Goal: Navigation & Orientation: Find specific page/section

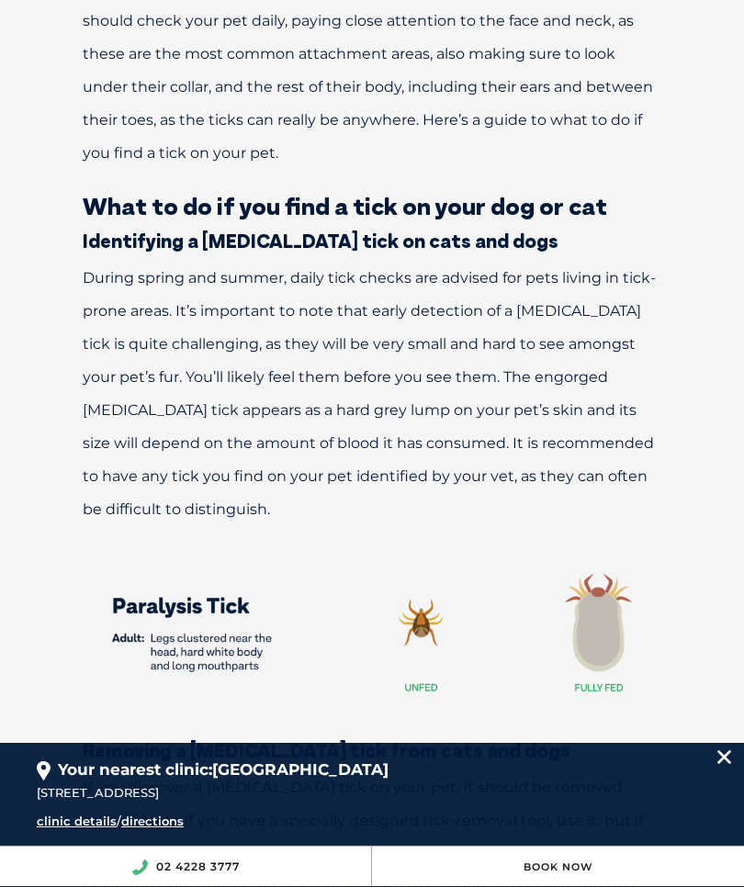
scroll to position [926, 0]
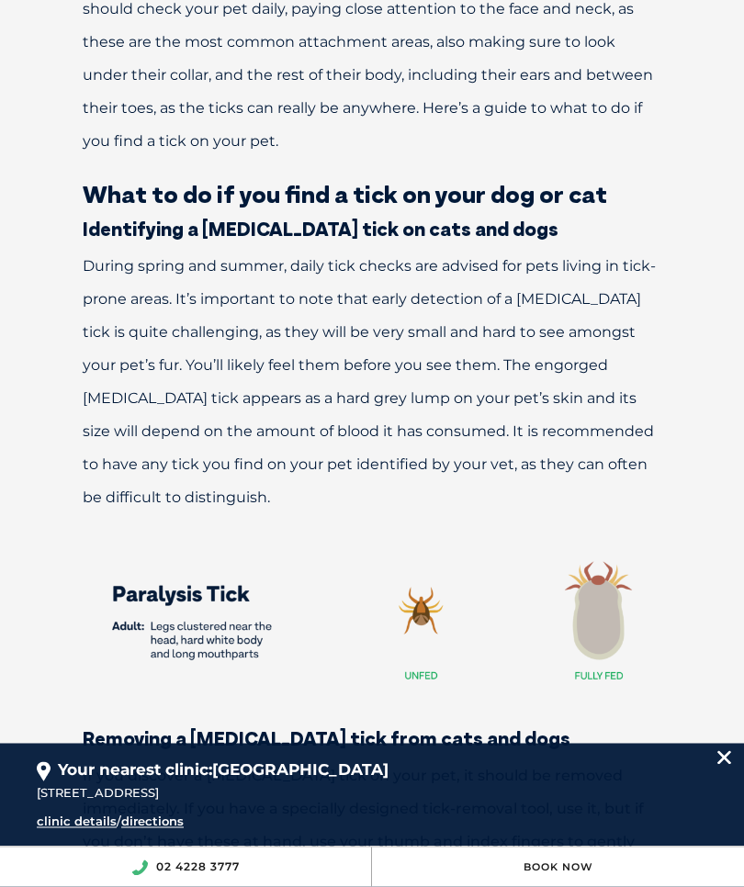
click at [39, 627] on p at bounding box center [371, 621] width 707 height 166
click at [45, 623] on p at bounding box center [371, 621] width 707 height 166
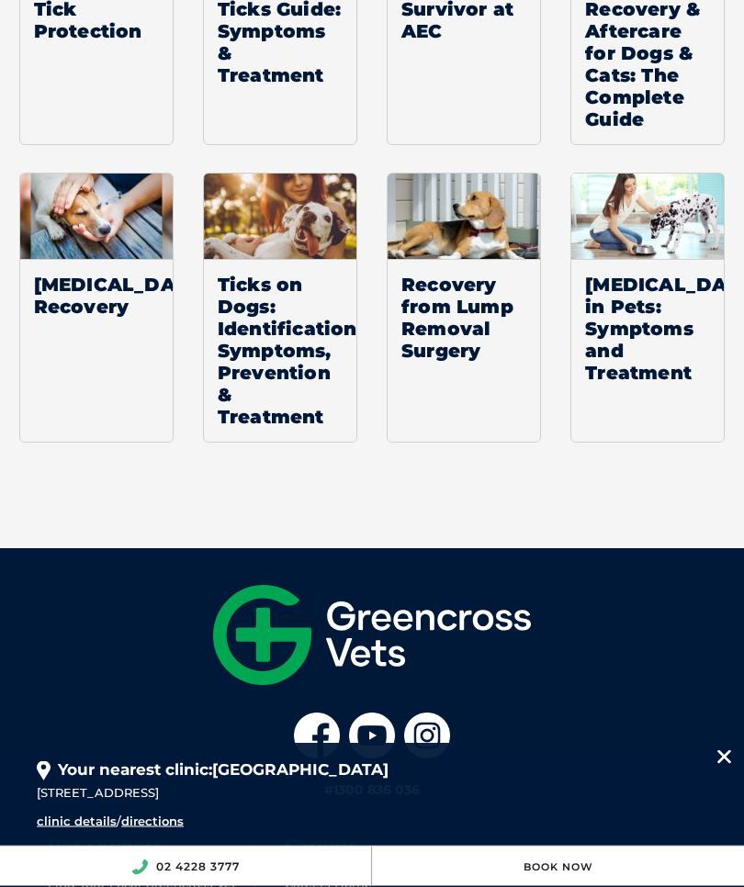
scroll to position [4067, 0]
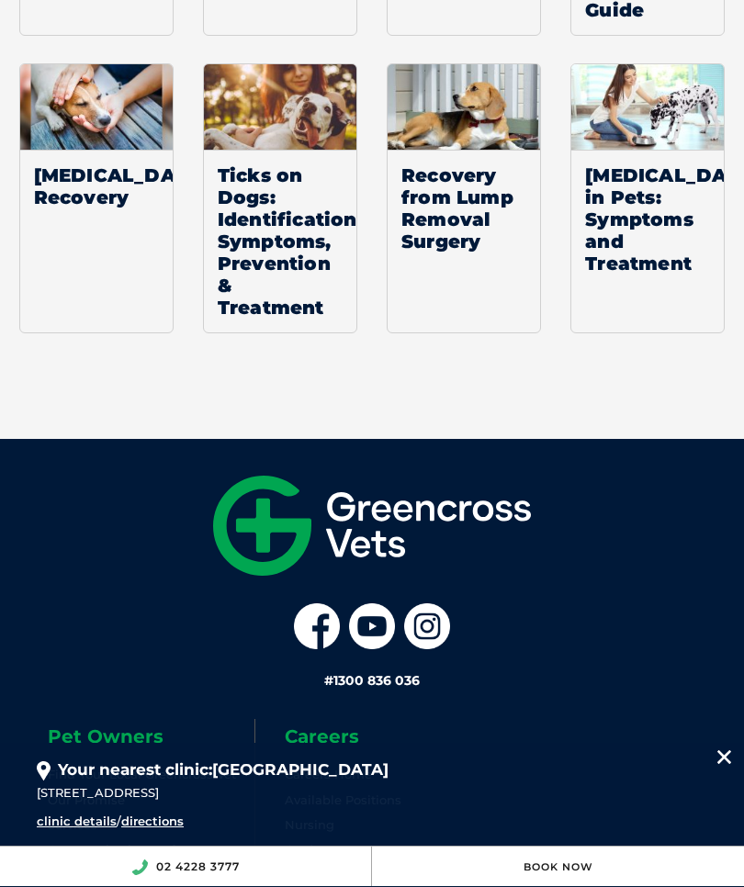
click at [51, 817] on link "Services" at bounding box center [73, 824] width 50 height 15
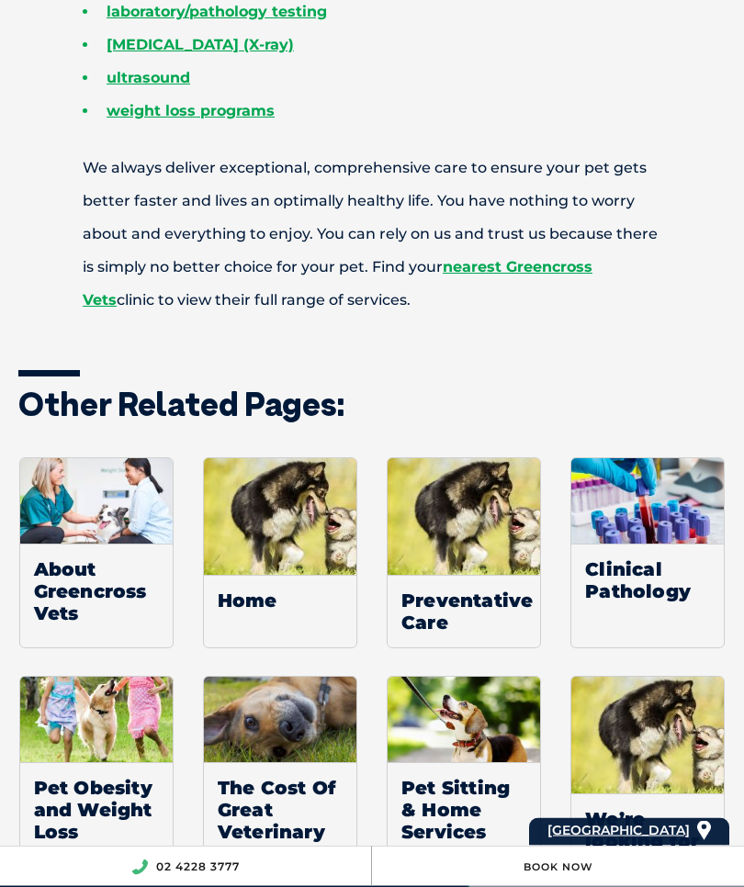
scroll to position [1335, 0]
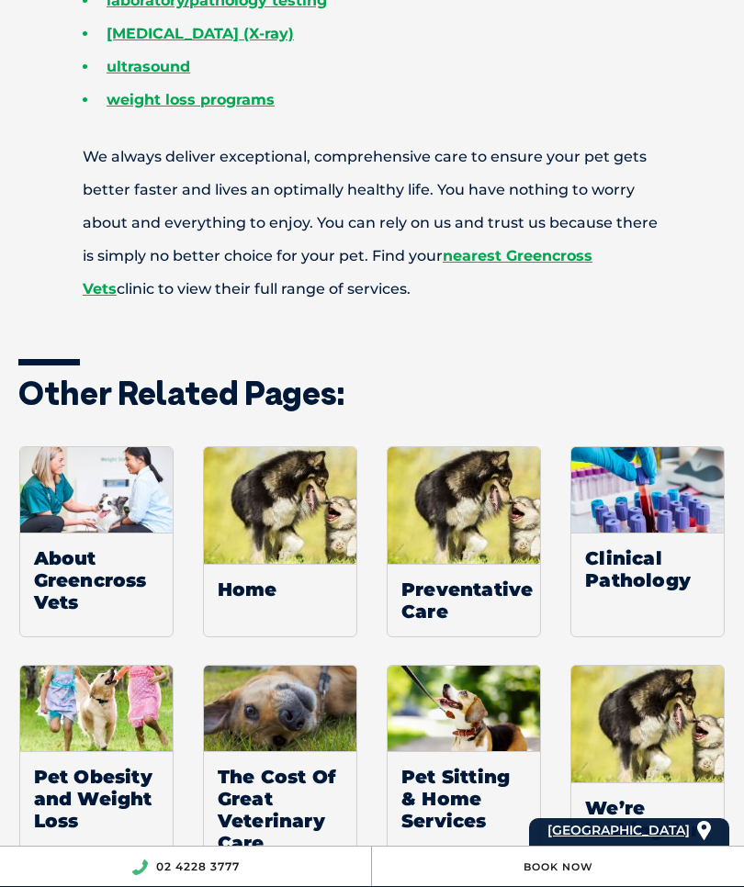
click at [39, 577] on span "About Greencross Vets" at bounding box center [96, 580] width 152 height 95
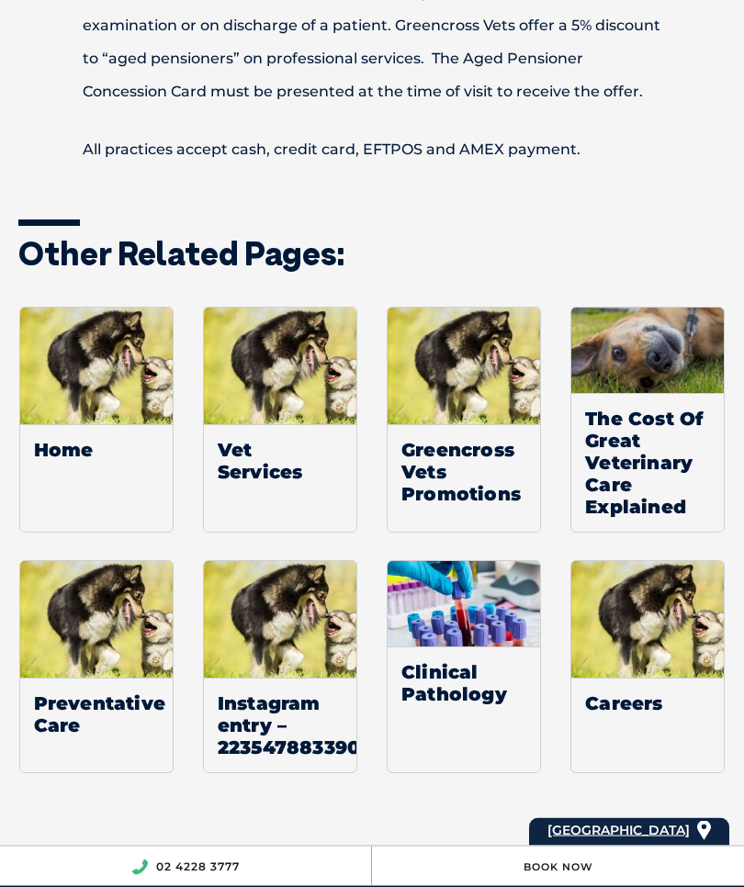
scroll to position [2933, 0]
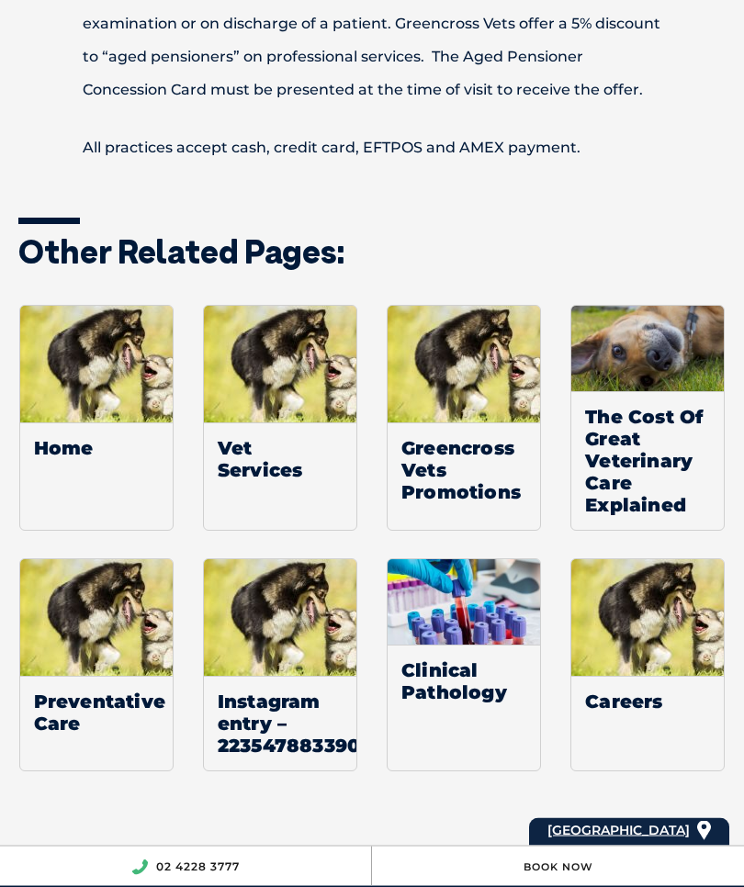
click at [236, 466] on span "Vet Services" at bounding box center [280, 459] width 152 height 73
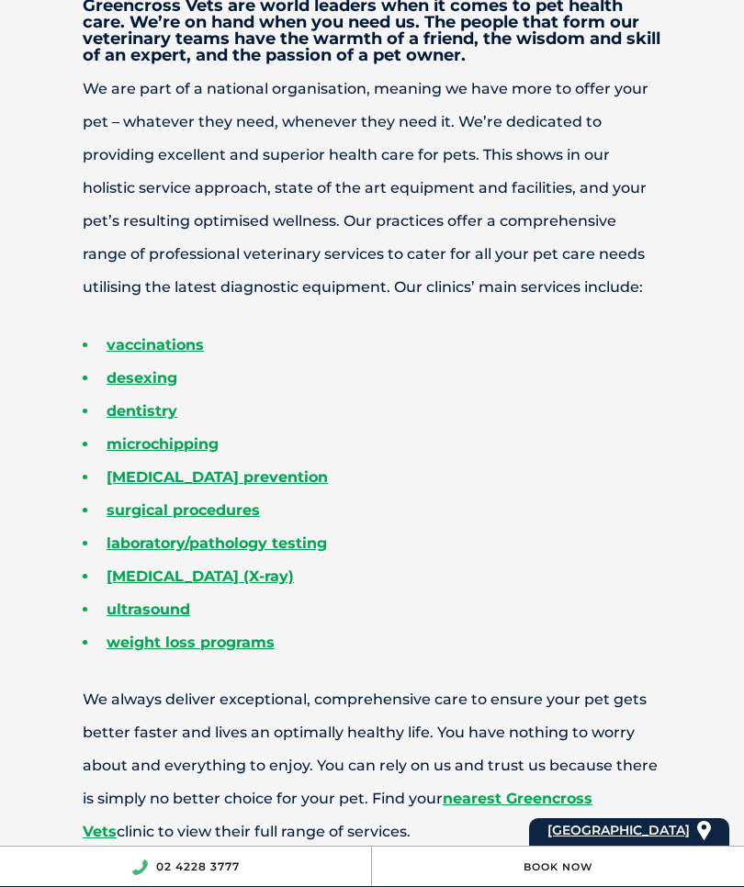
scroll to position [791, 0]
